Goal: Task Accomplishment & Management: Complete application form

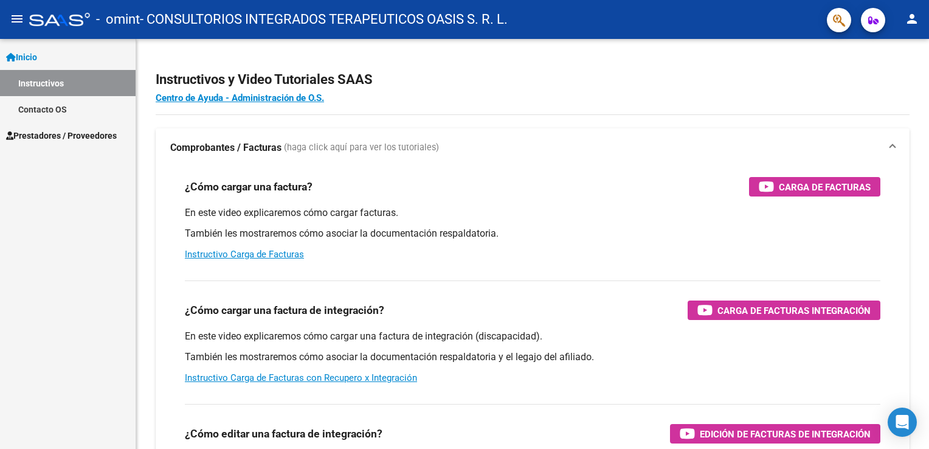
click at [53, 88] on link "Instructivos" at bounding box center [68, 83] width 136 height 26
click at [61, 131] on span "Prestadores / Proveedores" at bounding box center [61, 135] width 111 height 13
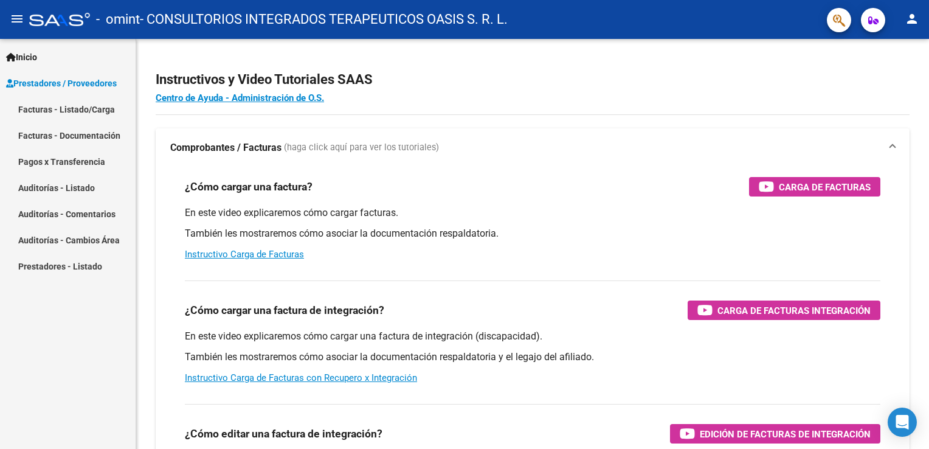
click at [70, 114] on link "Facturas - Listado/Carga" at bounding box center [68, 109] width 136 height 26
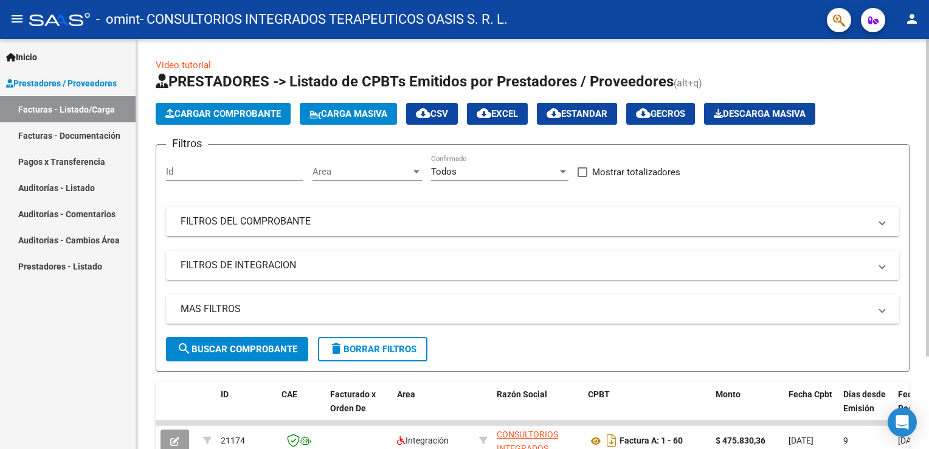
click at [205, 118] on span "Cargar Comprobante" at bounding box center [223, 113] width 116 height 11
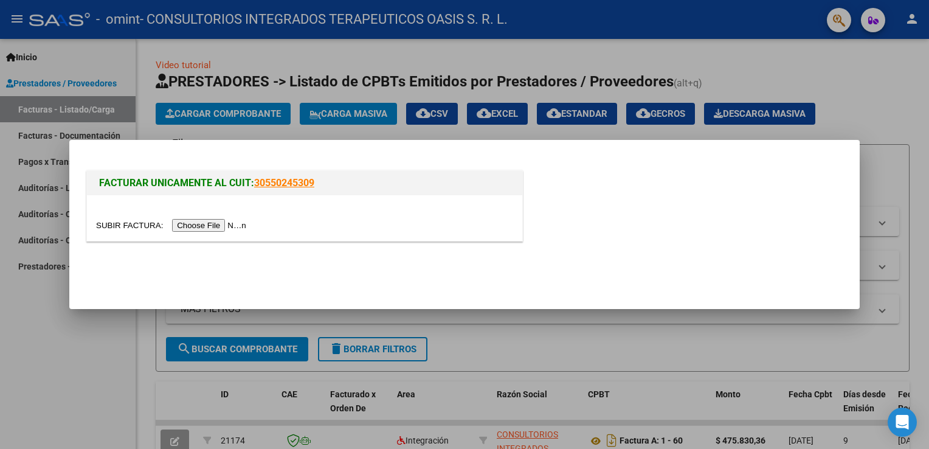
click at [92, 340] on div at bounding box center [464, 224] width 929 height 449
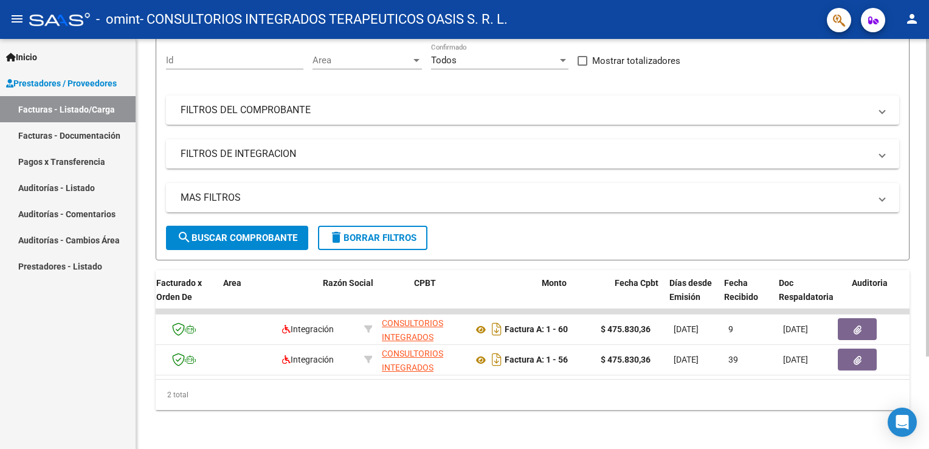
scroll to position [0, 178]
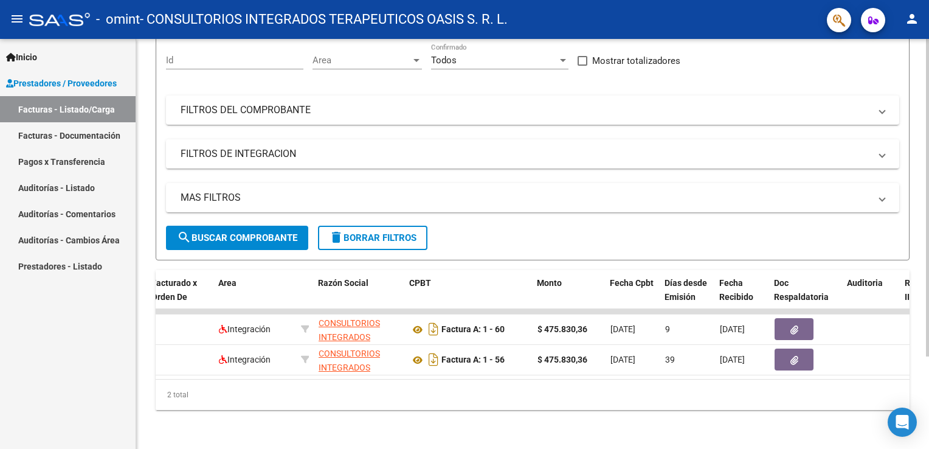
drag, startPoint x: 412, startPoint y: 381, endPoint x: 361, endPoint y: 371, distance: 51.4
click at [361, 371] on div "ID CAE Facturado x Orden De Area Razón Social CPBT Monto Fecha Cpbt Días desde …" at bounding box center [533, 340] width 754 height 140
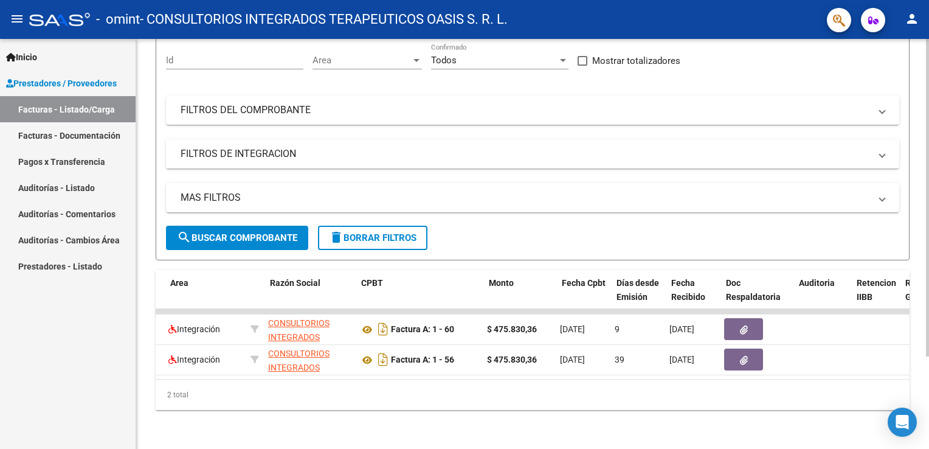
scroll to position [0, 0]
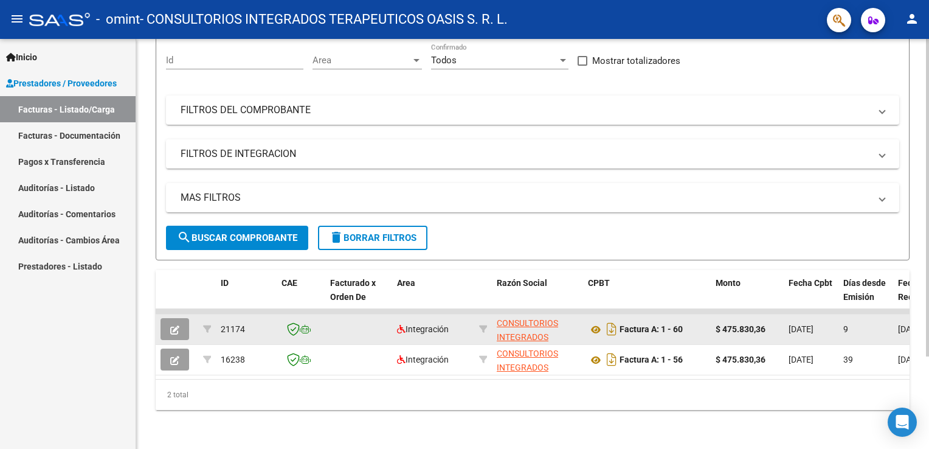
click at [175, 325] on icon "button" at bounding box center [174, 329] width 9 height 9
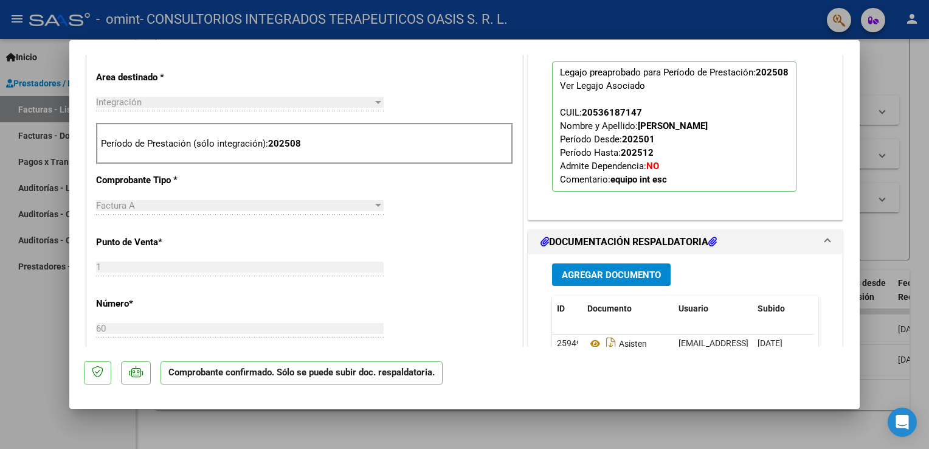
scroll to position [365, 0]
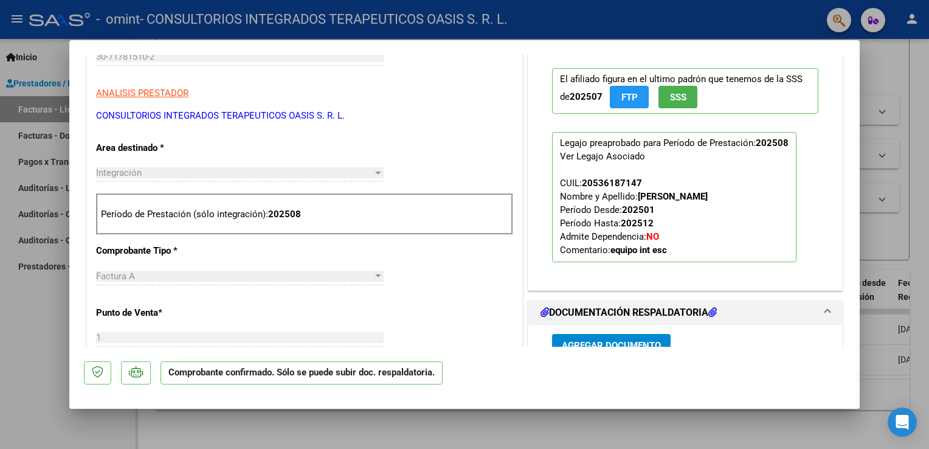
type input "$ 0,00"
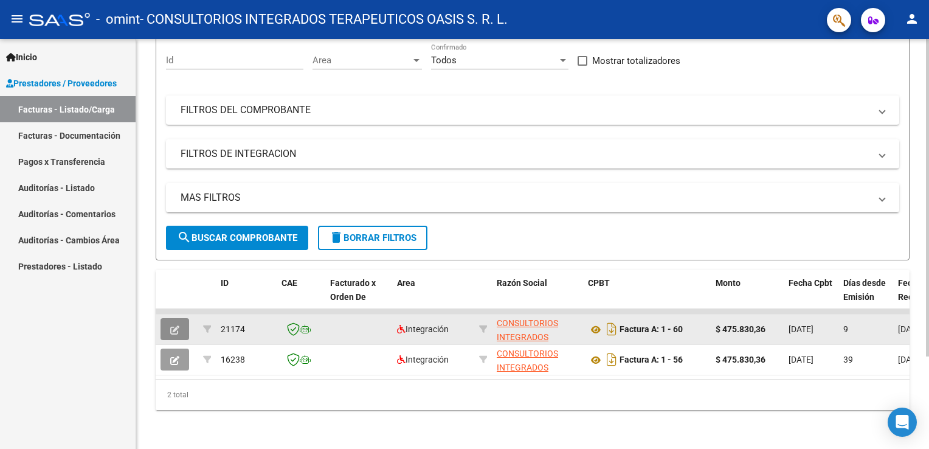
click at [173, 325] on icon "button" at bounding box center [174, 329] width 9 height 9
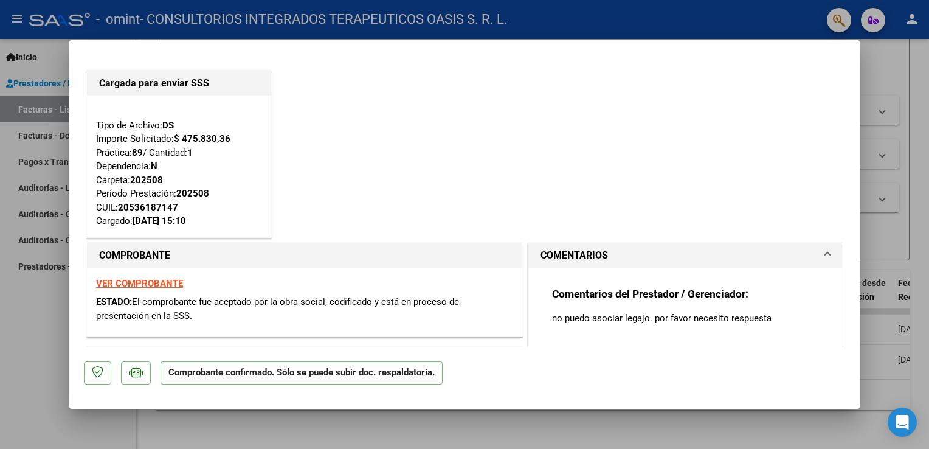
type input "$ 0,00"
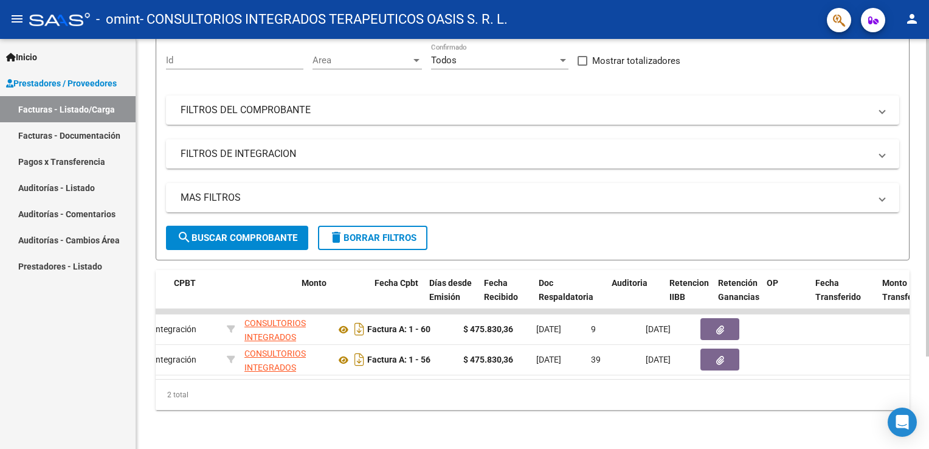
scroll to position [0, 413]
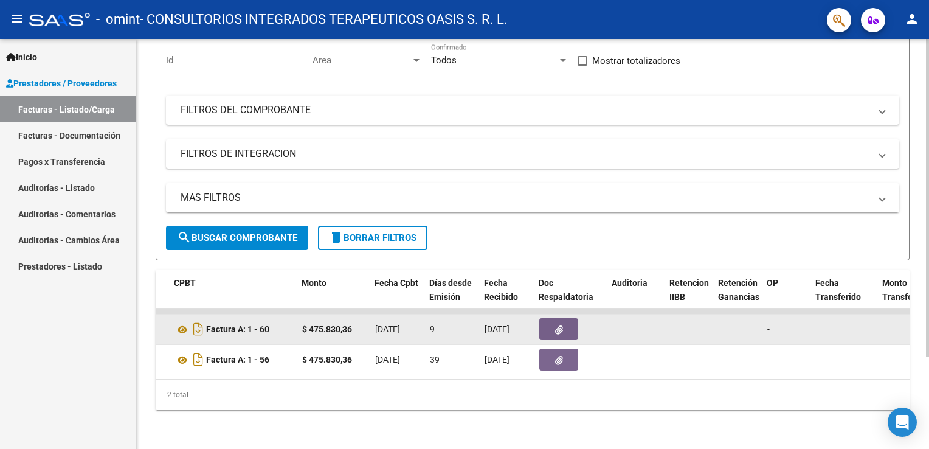
click at [555, 325] on icon "button" at bounding box center [559, 329] width 8 height 9
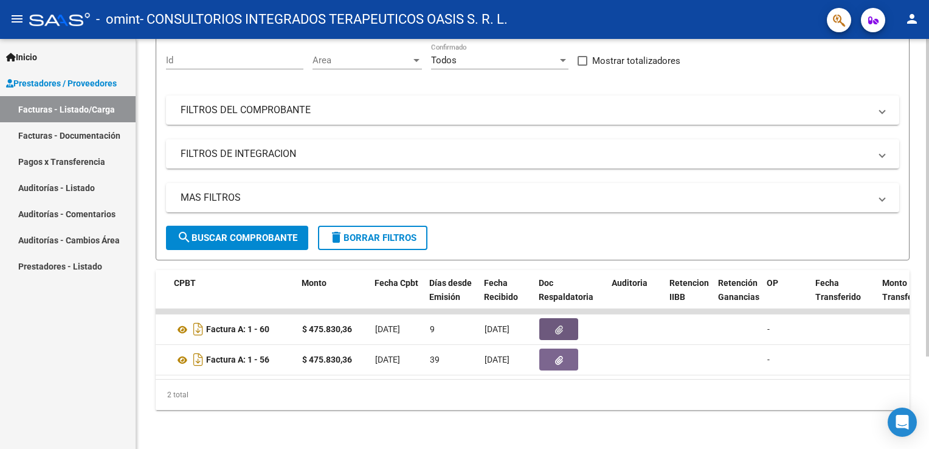
scroll to position [0, 0]
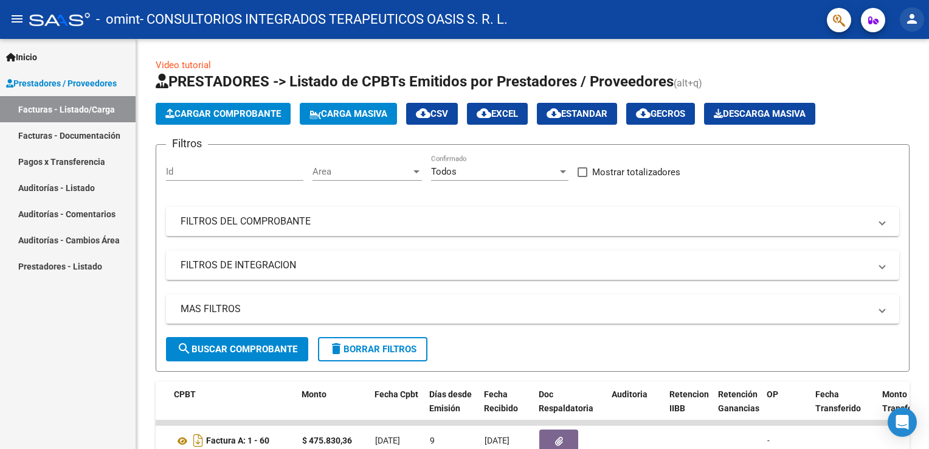
click at [917, 22] on mat-icon "person" at bounding box center [912, 19] width 15 height 15
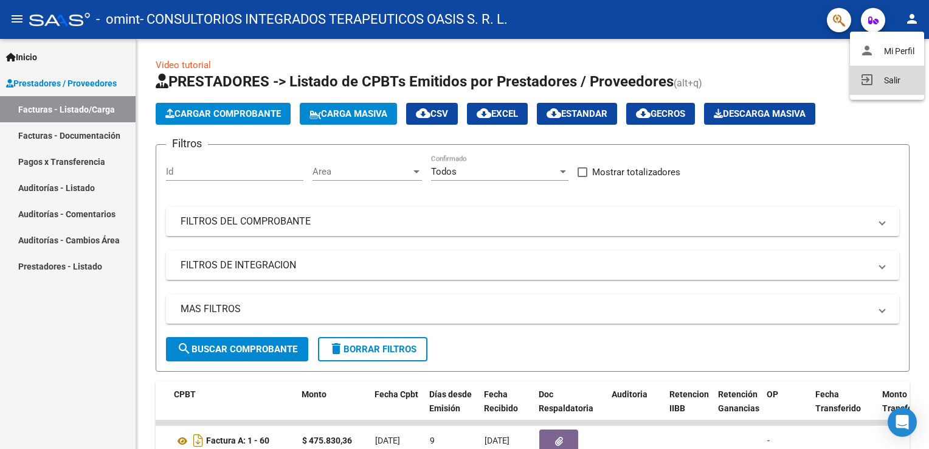
click at [888, 77] on button "exit_to_app Salir" at bounding box center [887, 80] width 74 height 29
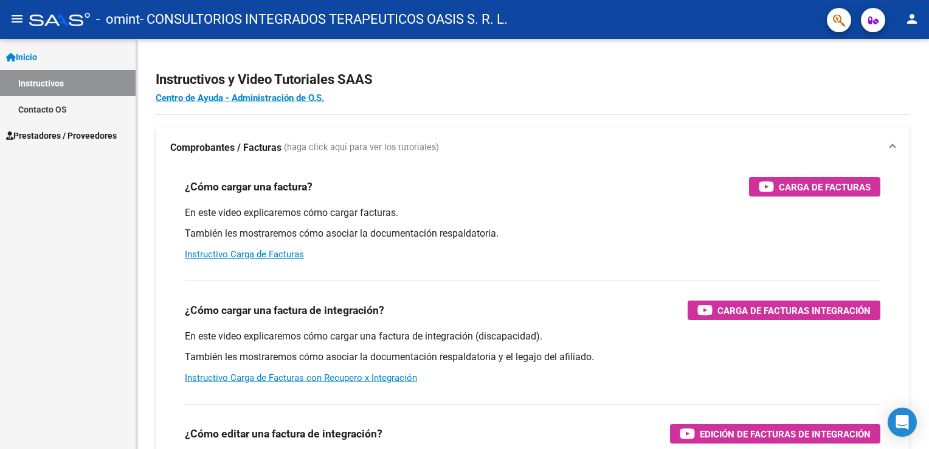
click at [71, 106] on link "Contacto OS" at bounding box center [68, 109] width 136 height 26
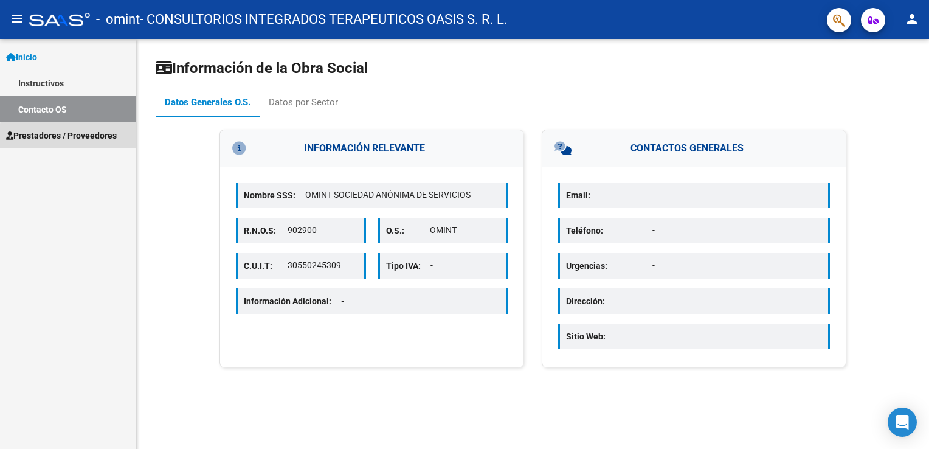
click at [80, 137] on span "Prestadores / Proveedores" at bounding box center [61, 135] width 111 height 13
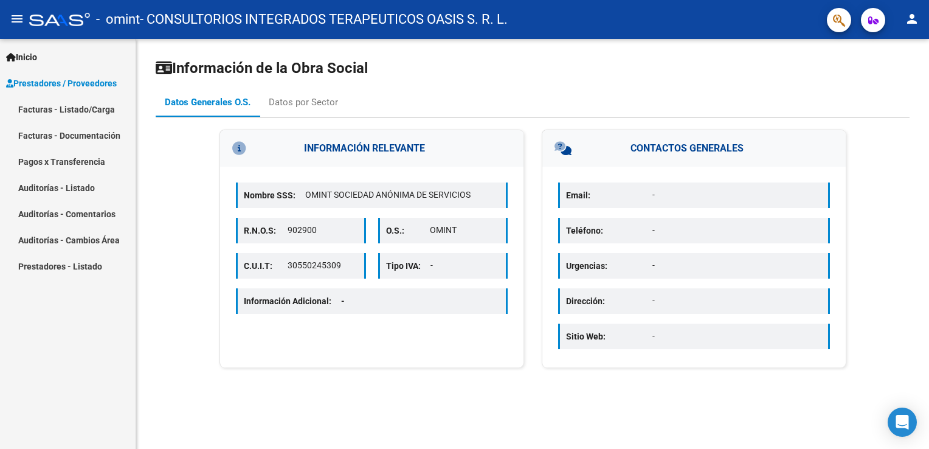
click at [60, 110] on link "Facturas - Listado/Carga" at bounding box center [68, 109] width 136 height 26
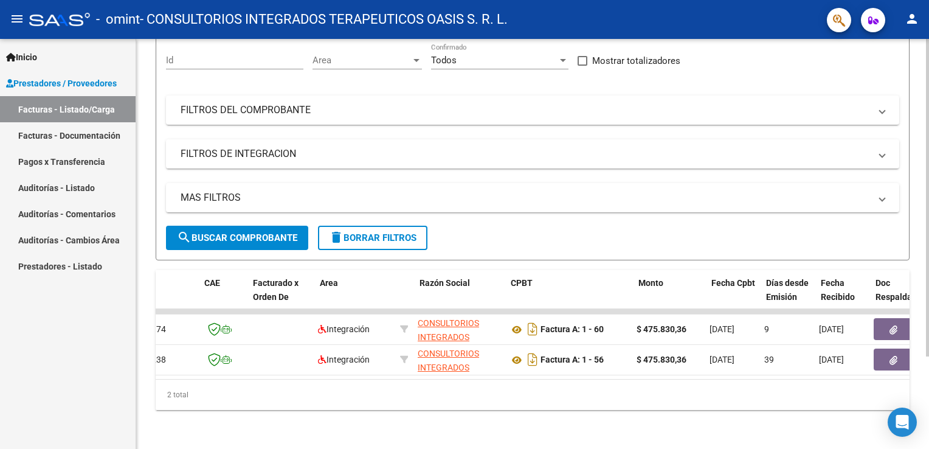
scroll to position [0, 71]
